Goal: Feedback & Contribution: Contribute content

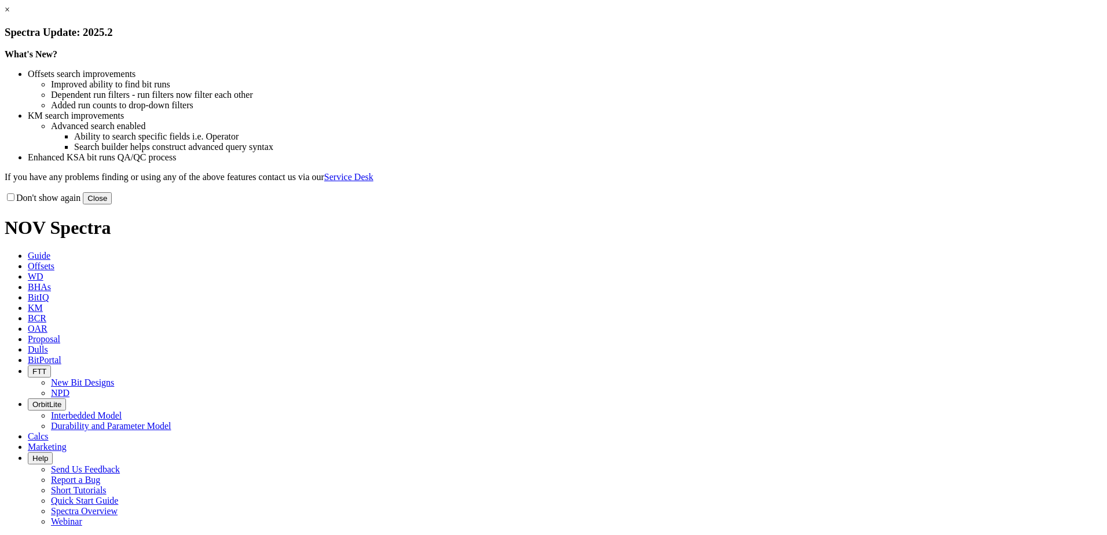
click at [112, 204] on button "Close" at bounding box center [97, 198] width 29 height 12
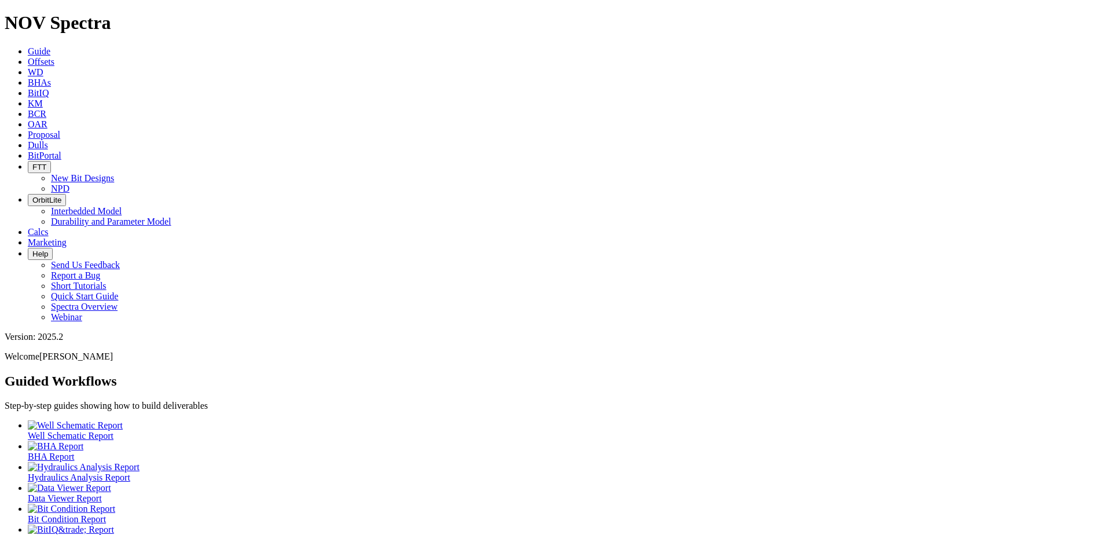
drag, startPoint x: 492, startPoint y: 14, endPoint x: 485, endPoint y: 14, distance: 6.4
click at [48, 140] on link "Dulls" at bounding box center [38, 145] width 20 height 10
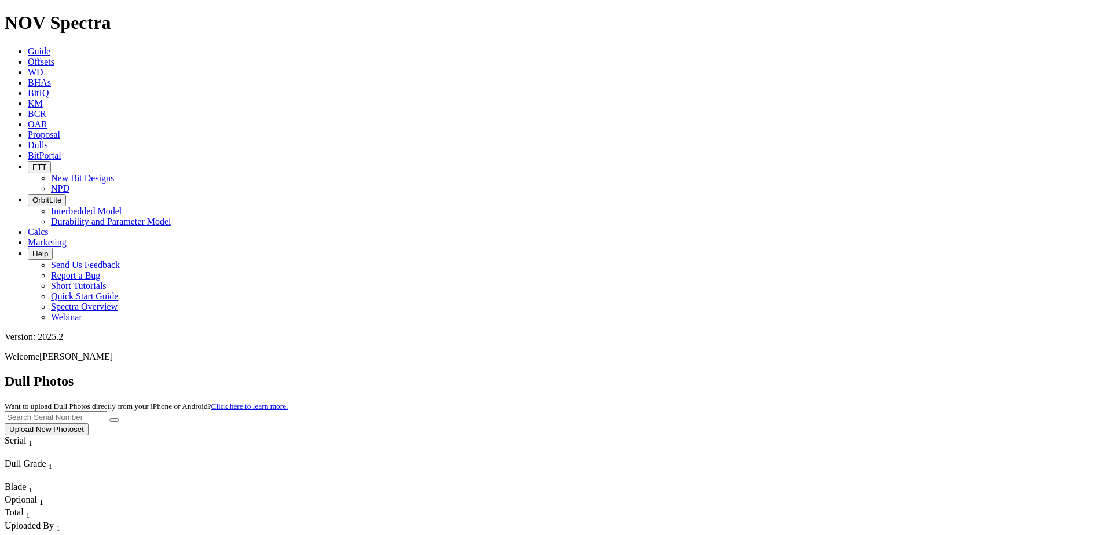
click at [107, 411] on input "text" at bounding box center [56, 417] width 102 height 12
click at [107, 411] on input "A321250" at bounding box center [56, 417] width 102 height 12
type input "A321250"
click at [119, 418] on button "submit" at bounding box center [113, 419] width 9 height 3
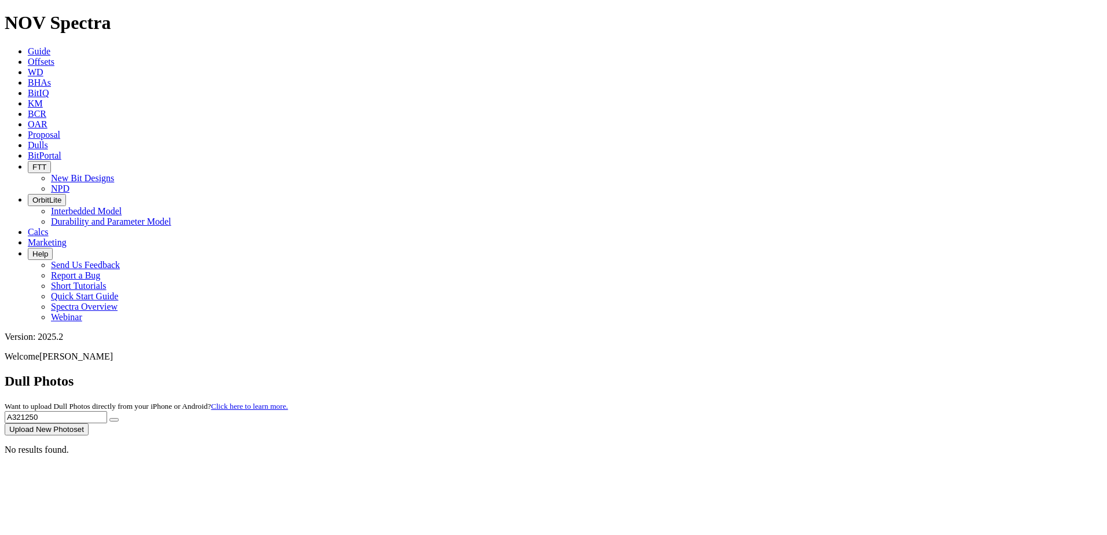
click at [89, 423] on button "Upload New Photoset" at bounding box center [47, 429] width 84 height 12
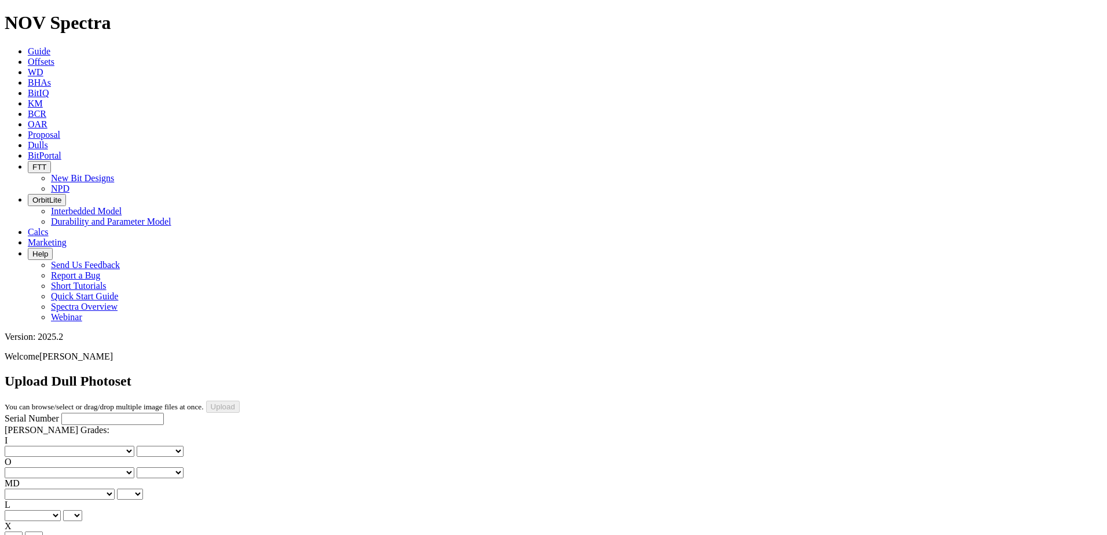
click at [61, 413] on input "Serial Number" at bounding box center [112, 419] width 102 height 12
paste input "A321250"
type input "A321250"
click at [34, 446] on select "No lost, worn or damaged cutters 0 1 2 3 4 5 6 7 8 No diamond table left on any…" at bounding box center [70, 451] width 130 height 11
select select "number:2"
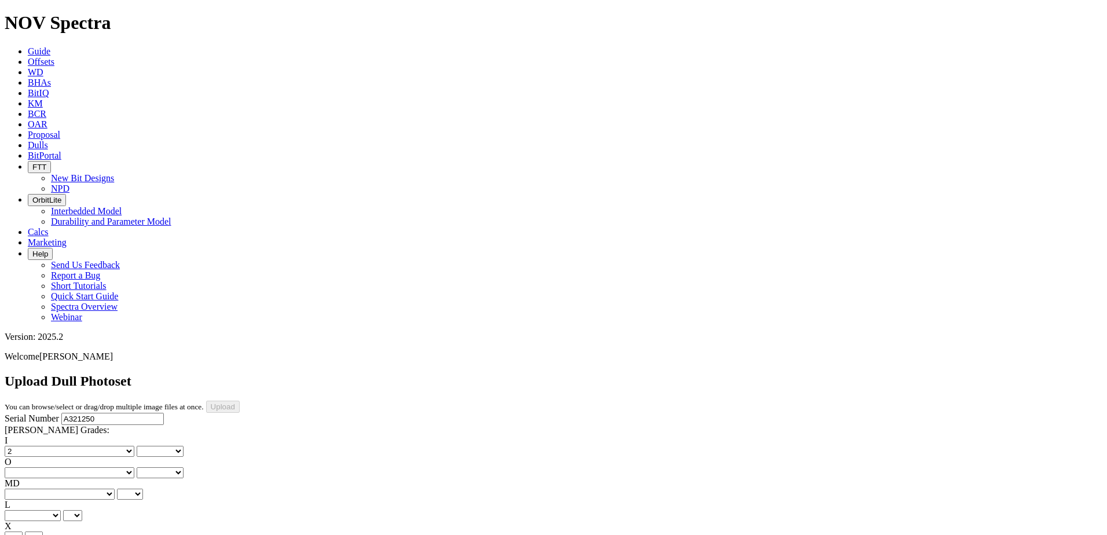
click at [23, 446] on select "No lost, worn or damaged cutters 0 1 2 3 4 5 6 7 8 No diamond table left on any…" at bounding box center [70, 451] width 130 height 11
select select "number:2"
click at [112, 467] on select "No lost, worn or damaged cutters 0 1 2 3 4 5 6 7 8 No diamond table left on any…" at bounding box center [70, 472] width 130 height 11
select select "number:2"
click at [82, 467] on select "No lost, worn or damaged cutters 0 1 2 3 4 5 6 7 8 No diamond table left on any…" at bounding box center [70, 472] width 130 height 11
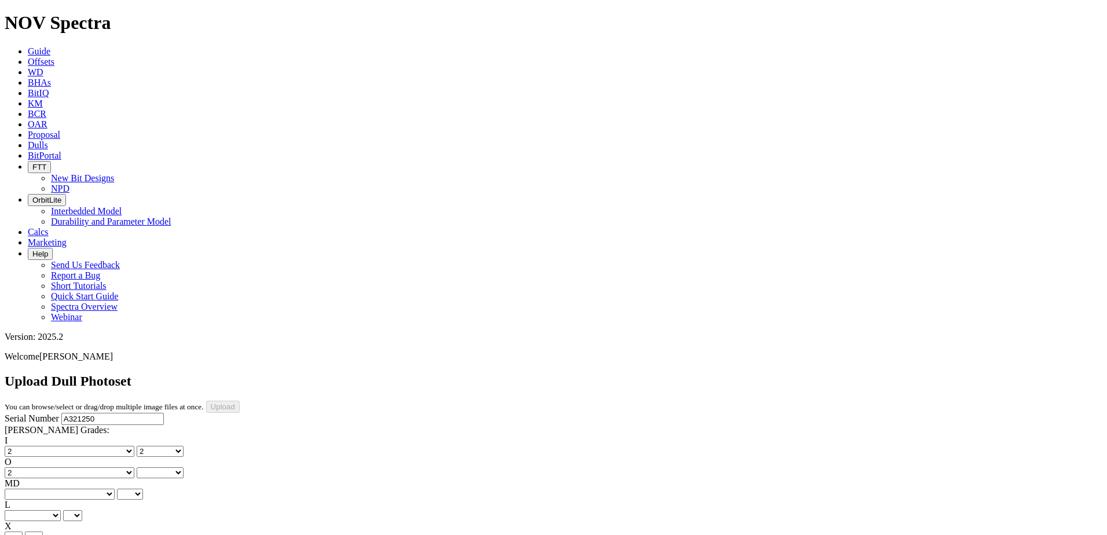
select select "number:2"
click at [30, 489] on select "BF - Bond Failure BT - Broken Teeth/Cutters BU - Balled Up Bit CR - Cored CT - …" at bounding box center [60, 494] width 110 height 11
select select "string:CR"
click at [23, 489] on select "BF - Bond Failure BT - Broken Teeth/Cutters BU - Balled Up Bit CR - Cored CT - …" at bounding box center [60, 494] width 110 height 11
select select "string:CR"
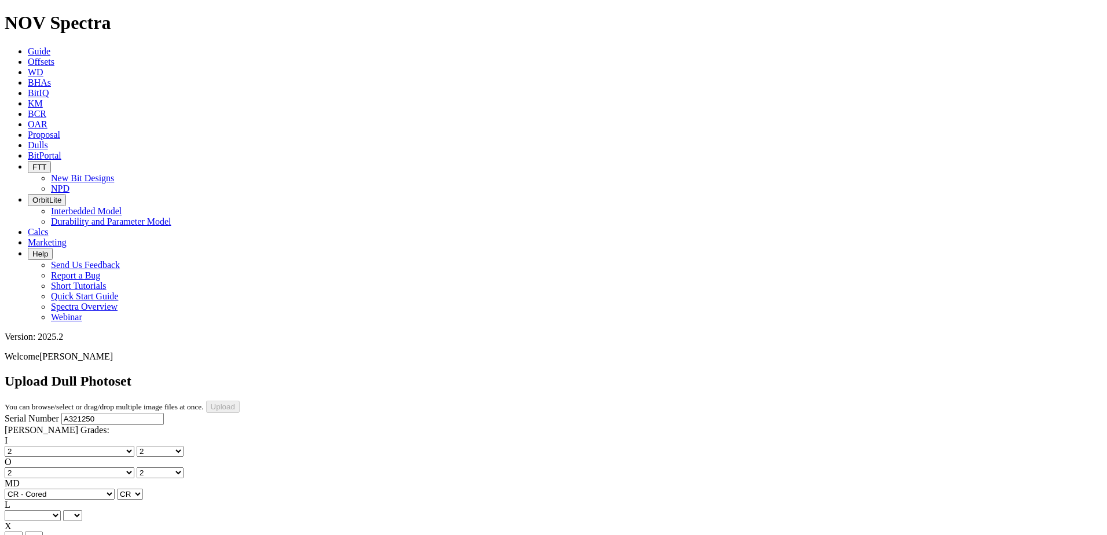
click at [61, 510] on select "A - All C - Cone G - Gauge N - Nose S - Shoulder T - Taper" at bounding box center [33, 515] width 56 height 11
select select "string:C"
click at [61, 510] on select "A - All C - Cone G - Gauge N - Nose S - Shoulder T - Taper" at bounding box center [33, 515] width 56 height 11
select select "string:C"
click at [23, 532] on select "X" at bounding box center [14, 537] width 18 height 11
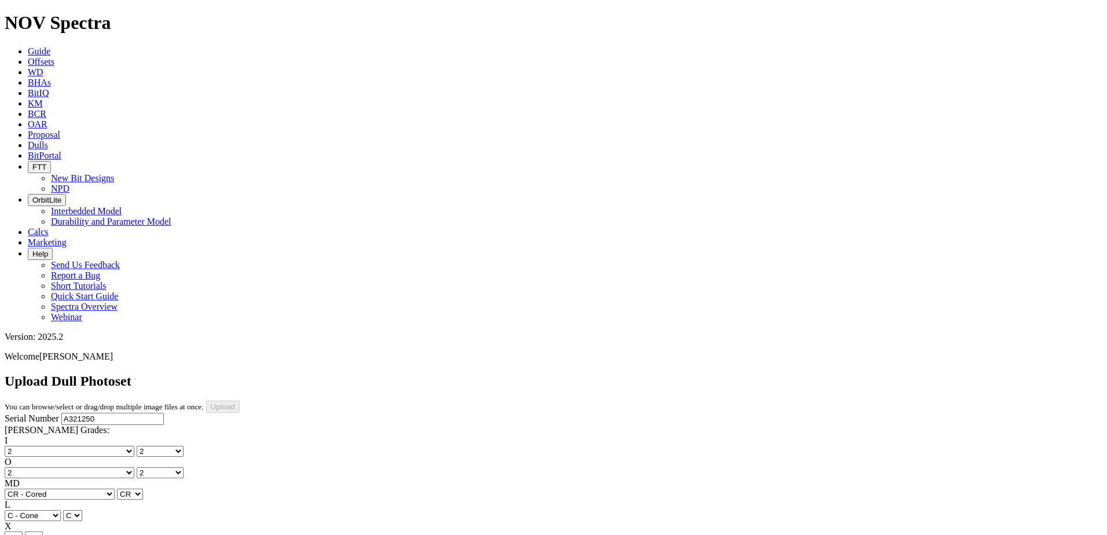
select select "string:X"
click at [23, 532] on select "X" at bounding box center [14, 537] width 18 height 11
select select "string:X"
select select "string:I"
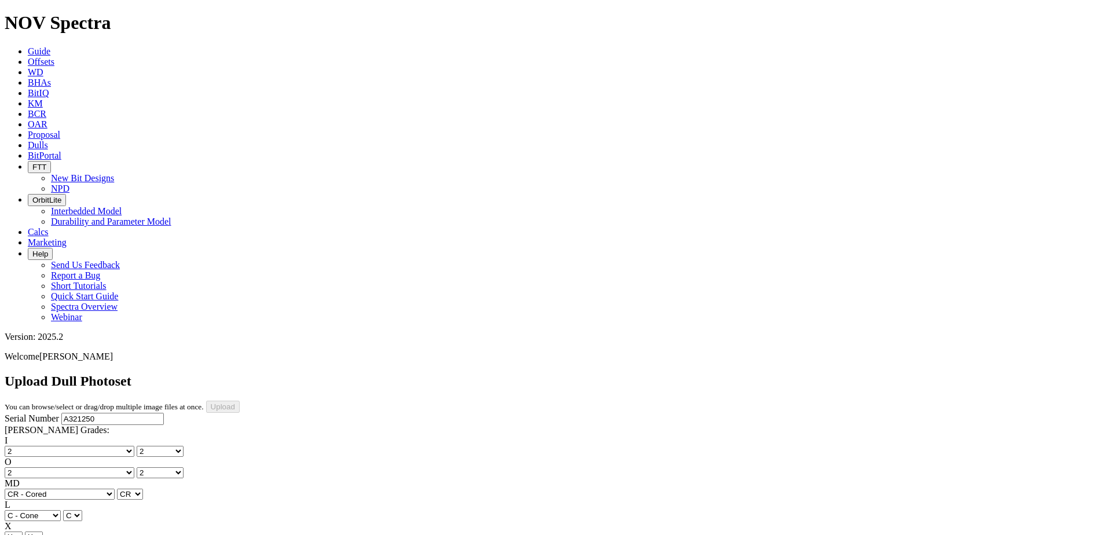
select select "string:I"
click at [20, 413] on div "Serial Number A321250 RH Dull Grades: I No lost, worn or damaged cutters 0 1 2 …" at bounding box center [554, 521] width 1098 height 217
select select "string:CT"
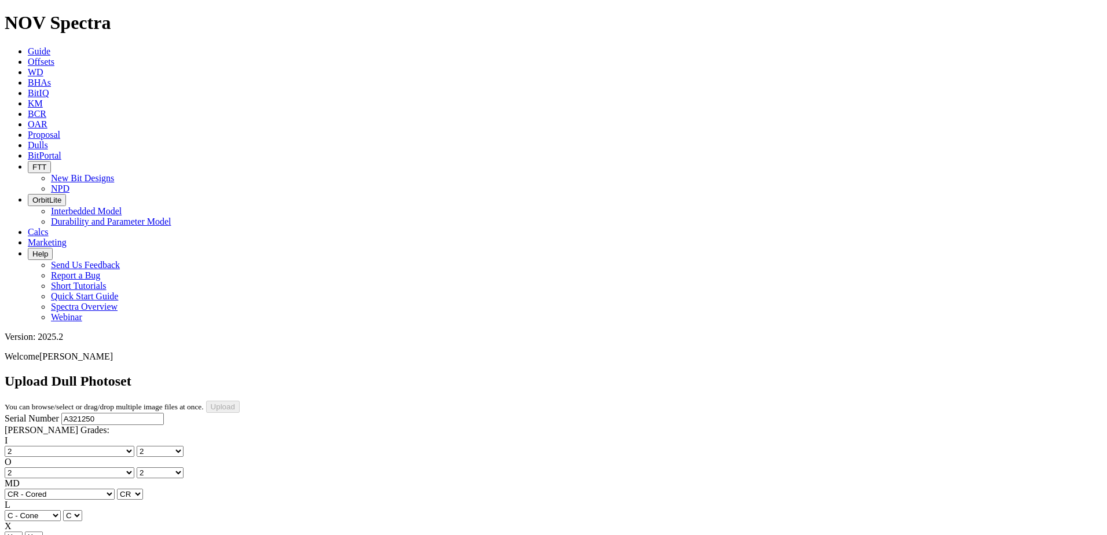
select select "string:CT"
select select "string:_"
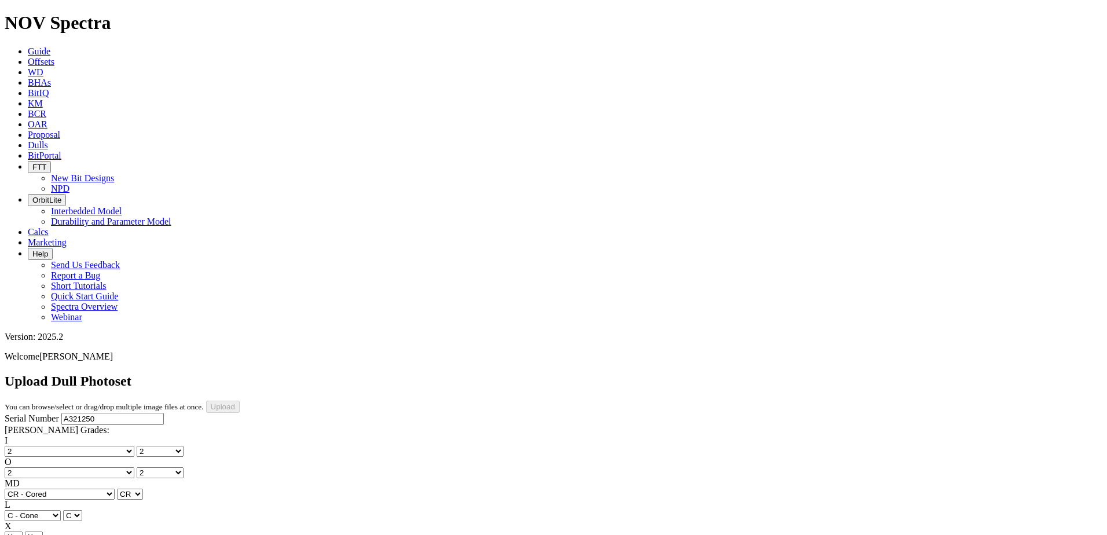
select select "string:_"
type input "[DATE]"
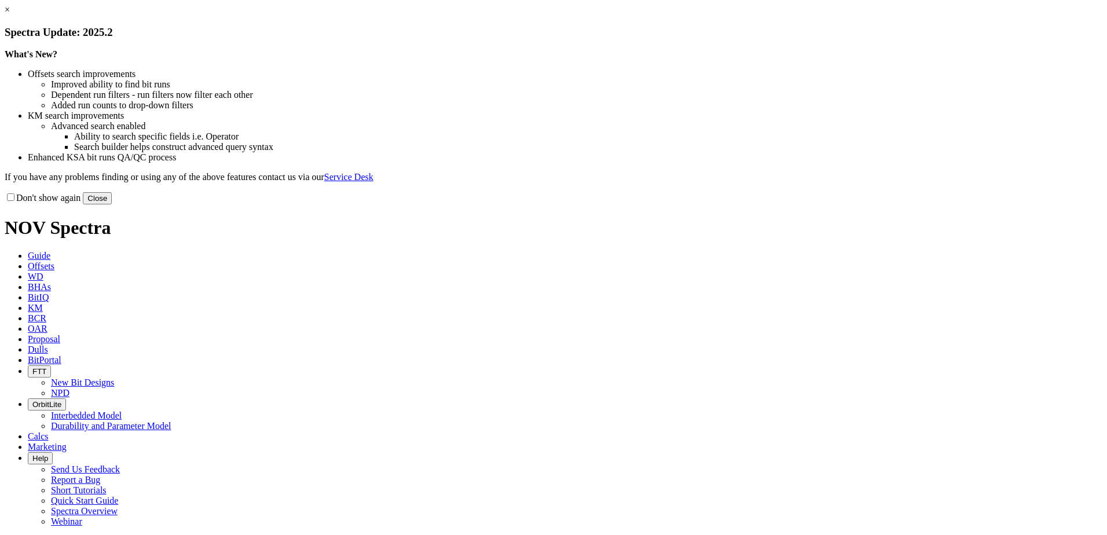
click at [112, 204] on button "Close" at bounding box center [97, 198] width 29 height 12
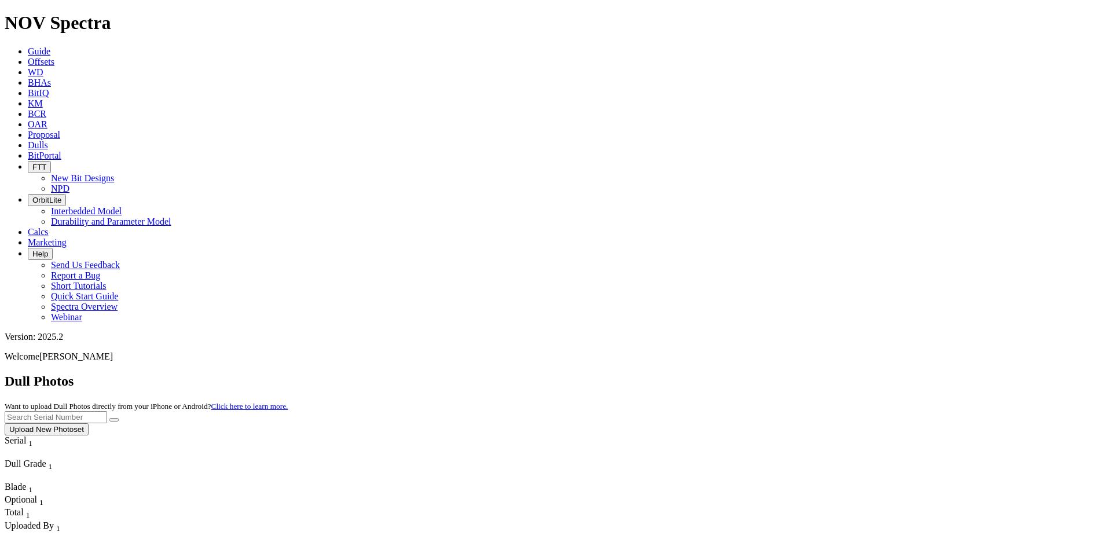
click at [89, 423] on button "Upload New Photoset" at bounding box center [47, 429] width 84 height 12
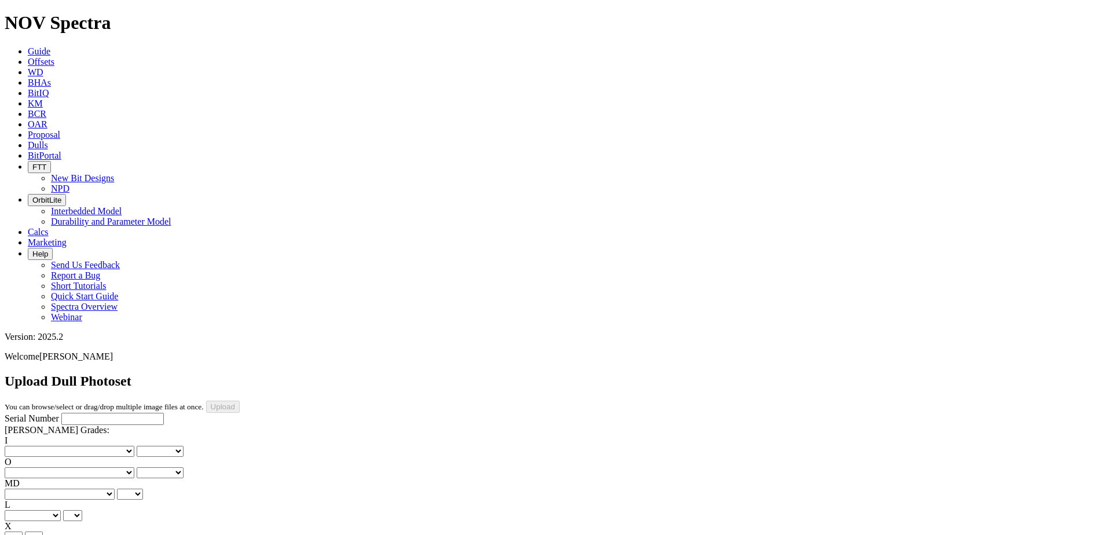
click at [61, 413] on input "Serial Number" at bounding box center [112, 419] width 102 height 12
type input "A321246"
click at [45, 446] on select "No lost, worn or damaged cutters 0 1 2 3 4 5 6 7 8 No diamond table left on any…" at bounding box center [70, 451] width 130 height 11
click at [51, 446] on select "No lost, worn or damaged cutters 0 1 2 3 4 5 6 7 8 No diamond table left on any…" at bounding box center [70, 451] width 130 height 11
select select "number:1"
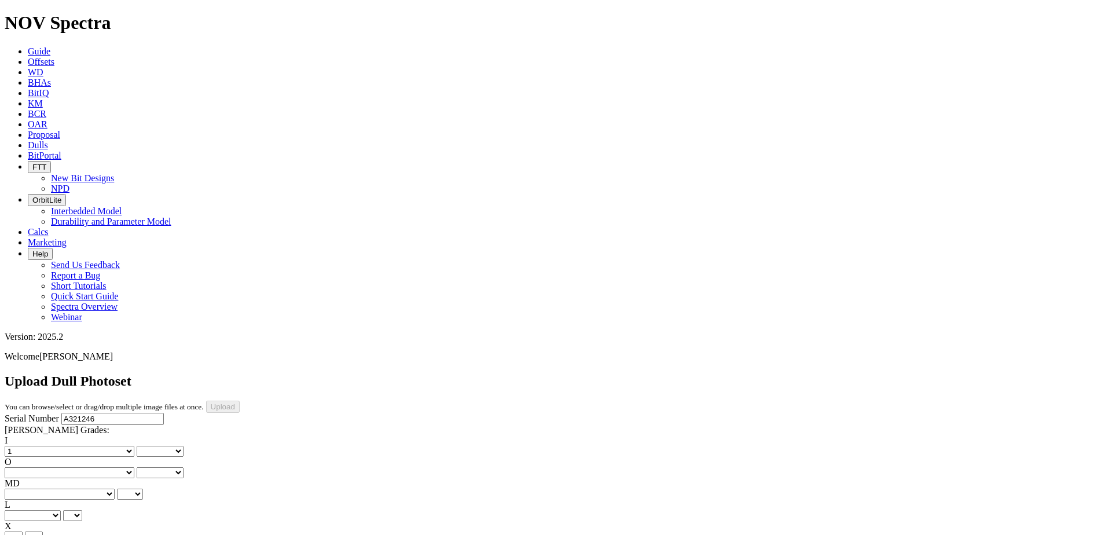
click at [23, 446] on select "No lost, worn or damaged cutters 0 1 2 3 4 5 6 7 8 No diamond table left on any…" at bounding box center [70, 451] width 130 height 11
select select "number:1"
click at [94, 467] on select "No lost, worn or damaged cutters 0 1 2 3 4 5 6 7 8 No diamond table left on any…" at bounding box center [70, 472] width 130 height 11
select select "number:2"
click at [82, 467] on select "No lost, worn or damaged cutters 0 1 2 3 4 5 6 7 8 No diamond table left on any…" at bounding box center [70, 472] width 130 height 11
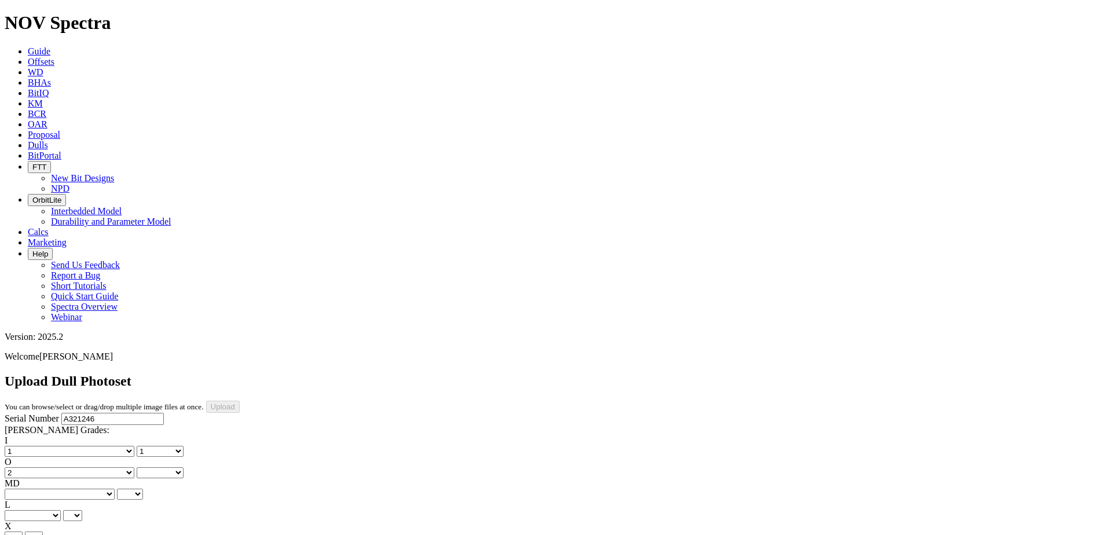
select select "number:2"
click at [31, 489] on select "BF - Bond Failure BT - Broken Teeth/Cutters BU - Balled Up Bit CR - Cored CT - …" at bounding box center [60, 494] width 110 height 11
select select "string:CT"
click at [23, 489] on select "BF - Bond Failure BT - Broken Teeth/Cutters BU - Balled Up Bit CR - Cored CT - …" at bounding box center [60, 494] width 110 height 11
select select "string:CT"
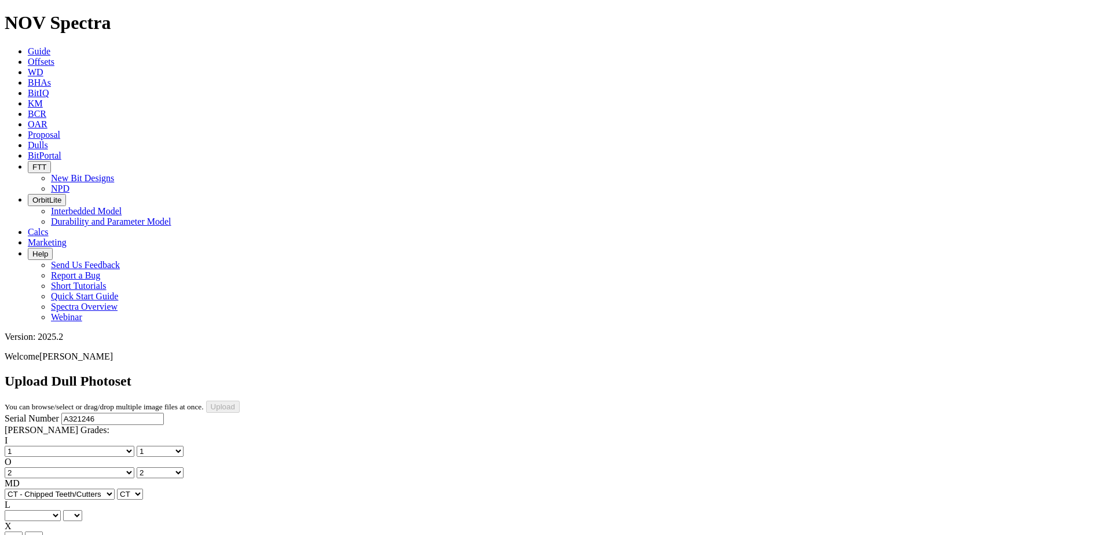
click at [61, 510] on select "A - All C - Cone G - Gauge N - Nose S - Shoulder T - Taper" at bounding box center [33, 515] width 56 height 11
select select "string:S"
click at [61, 510] on select "A - All C - Cone G - Gauge N - Nose S - Shoulder T - Taper" at bounding box center [33, 515] width 56 height 11
select select "string:S"
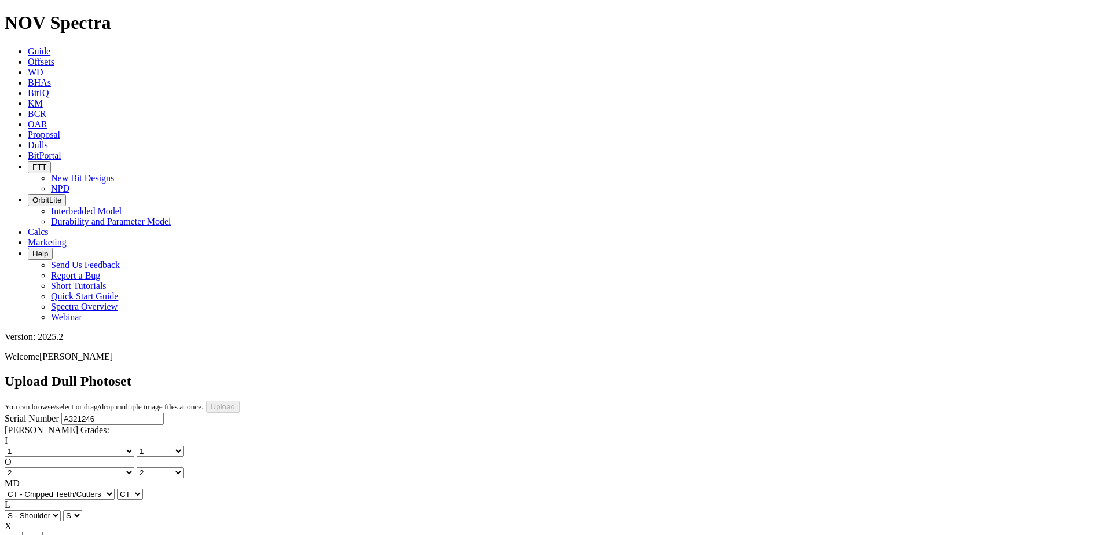
select select "string:WT"
select select "string:_"
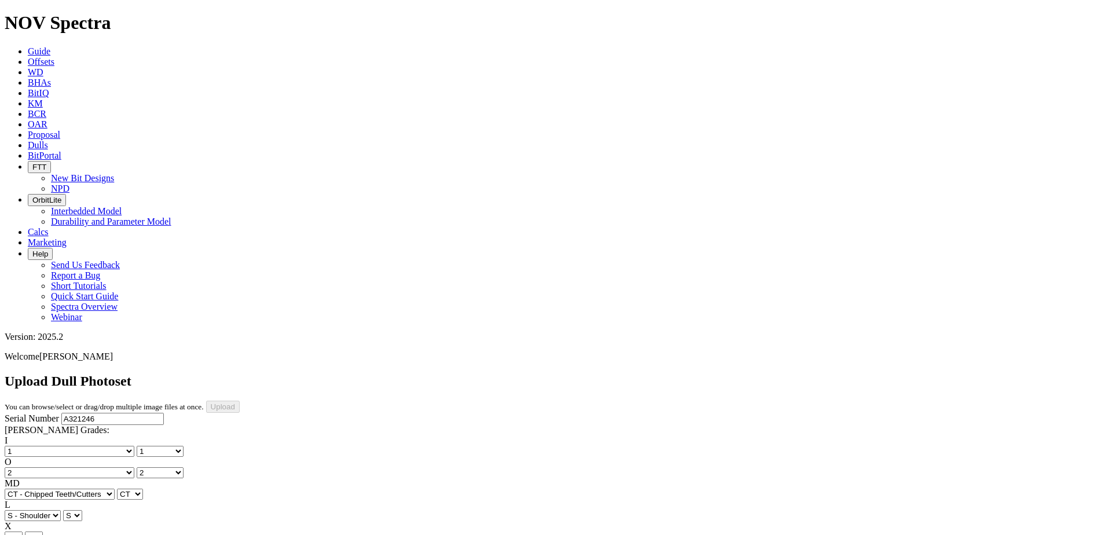
select select "string:_"
type input "[DATE]"
